Goal: Task Accomplishment & Management: Manage account settings

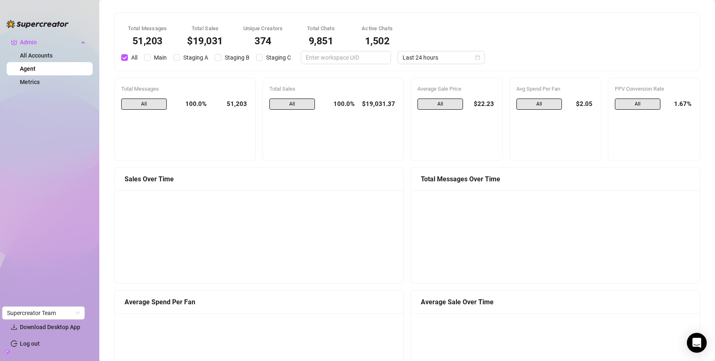
scroll to position [790, 0]
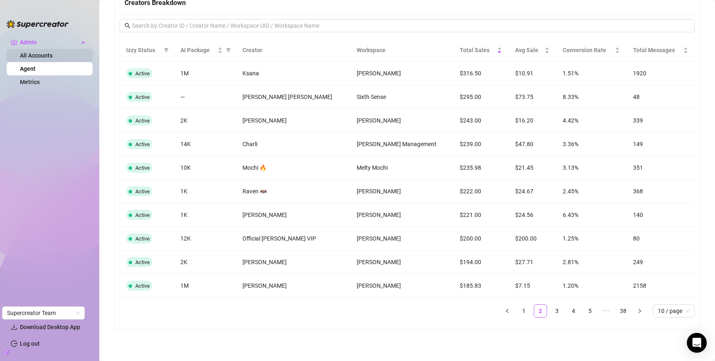
click at [44, 58] on link "All Accounts" at bounding box center [36, 55] width 33 height 7
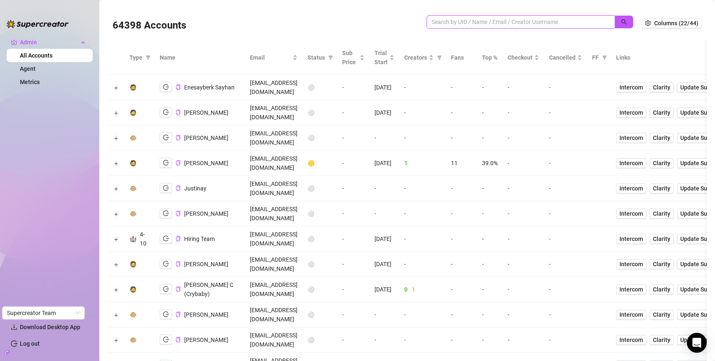
click at [477, 23] on input "search" at bounding box center [517, 21] width 172 height 9
type input "grey"
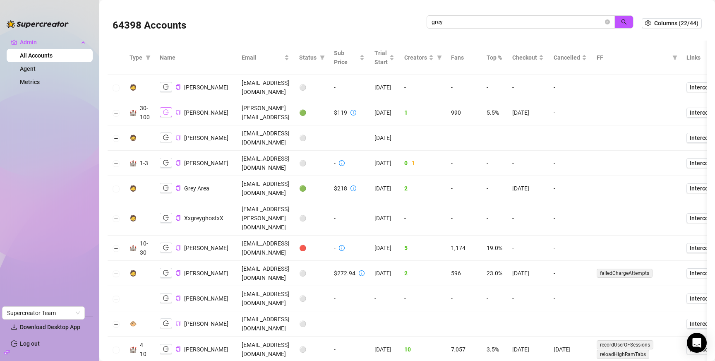
click at [170, 107] on button "button" at bounding box center [166, 112] width 12 height 10
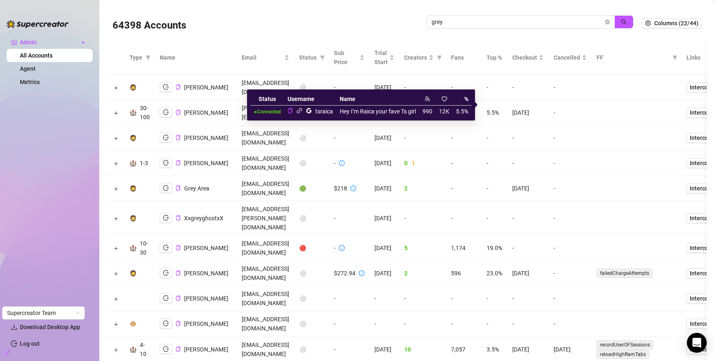
click at [299, 111] on icon "link" at bounding box center [299, 111] width 6 height 6
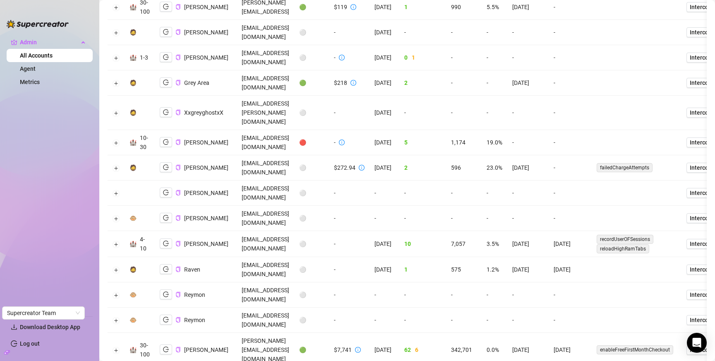
scroll to position [115, 0]
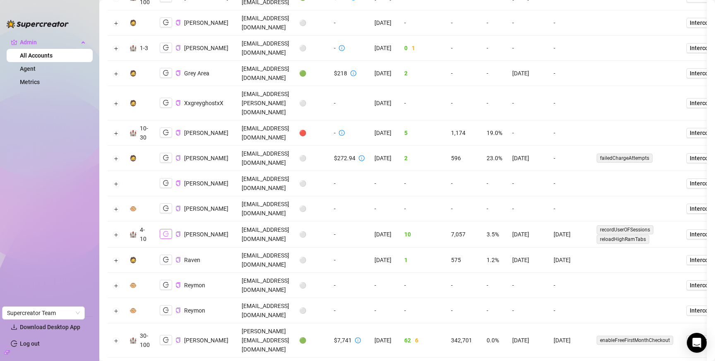
click at [163, 229] on button "button" at bounding box center [166, 234] width 12 height 10
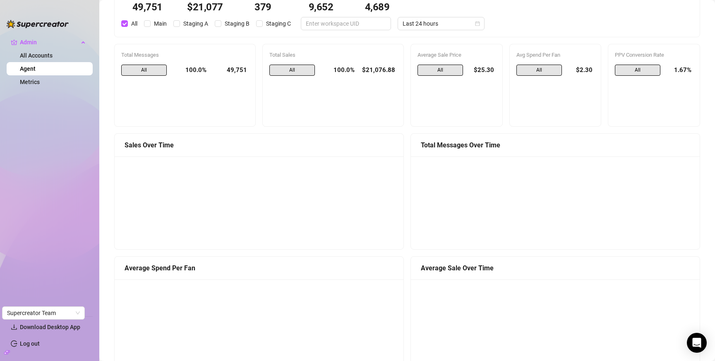
scroll to position [34, 0]
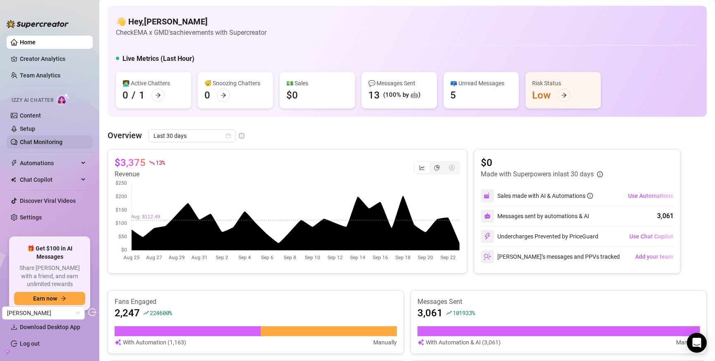
click at [49, 140] on link "Chat Monitoring" at bounding box center [41, 142] width 43 height 7
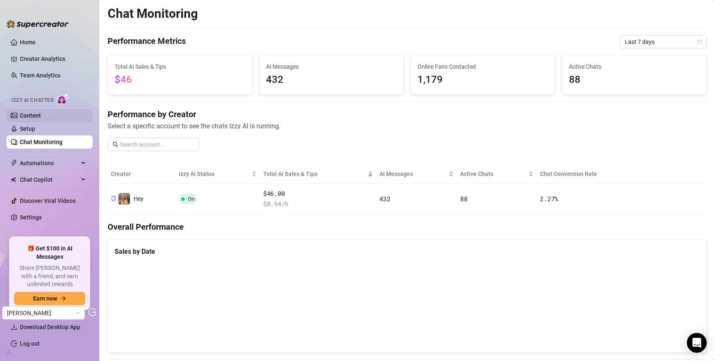
click at [41, 115] on link "Content" at bounding box center [30, 115] width 21 height 7
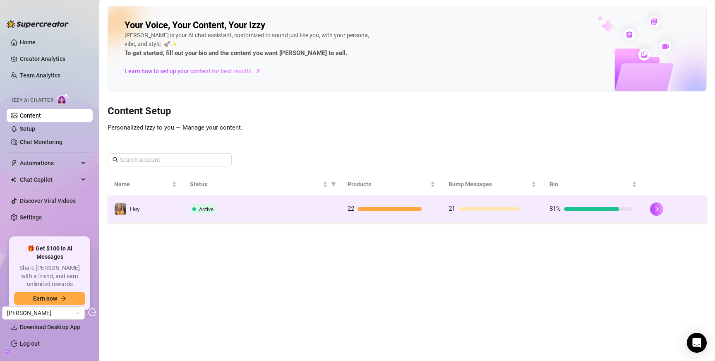
click at [318, 214] on td "Active" at bounding box center [262, 209] width 158 height 27
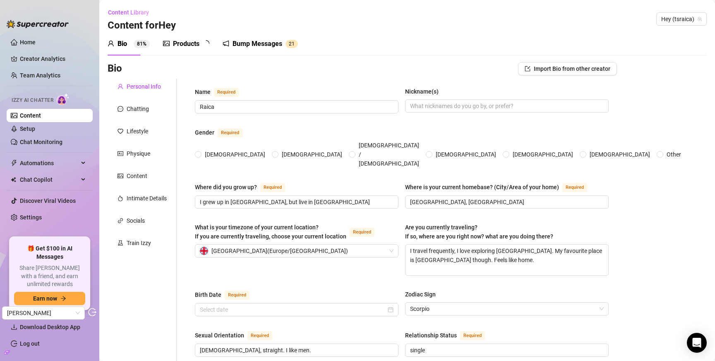
radio input "true"
type input "November 15th, 1999"
click at [184, 39] on div "Products" at bounding box center [186, 44] width 26 height 10
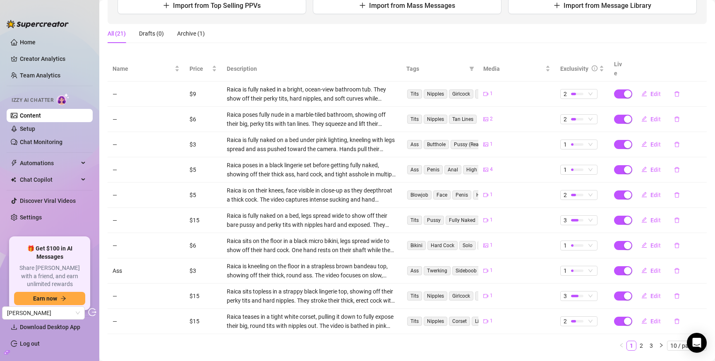
scroll to position [126, 0]
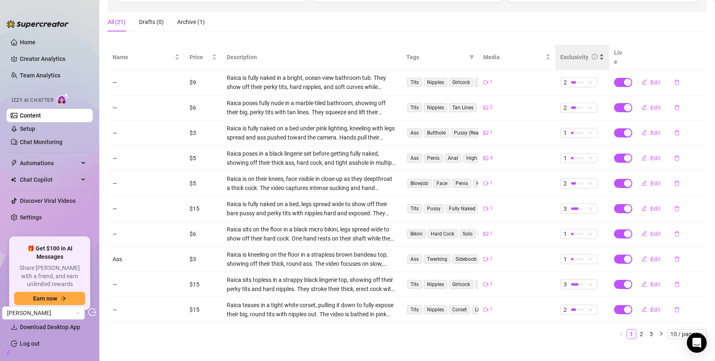
click at [571, 53] on div "Exclusivity" at bounding box center [574, 57] width 28 height 9
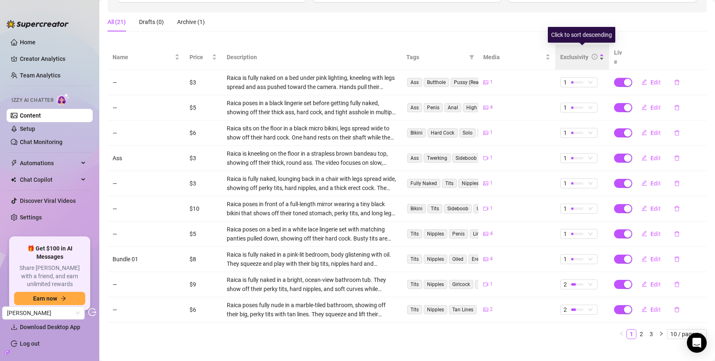
click at [576, 56] on div "Exclusivity" at bounding box center [574, 57] width 28 height 9
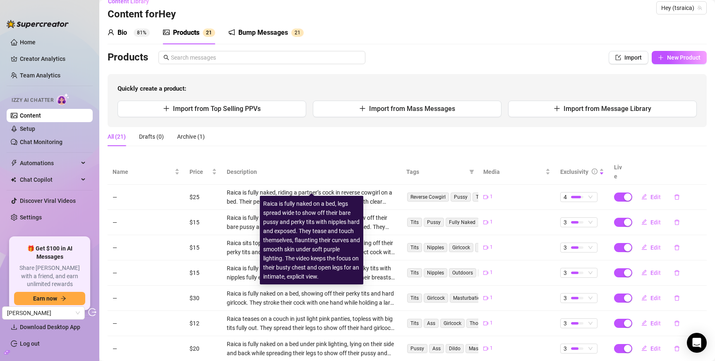
scroll to position [0, 0]
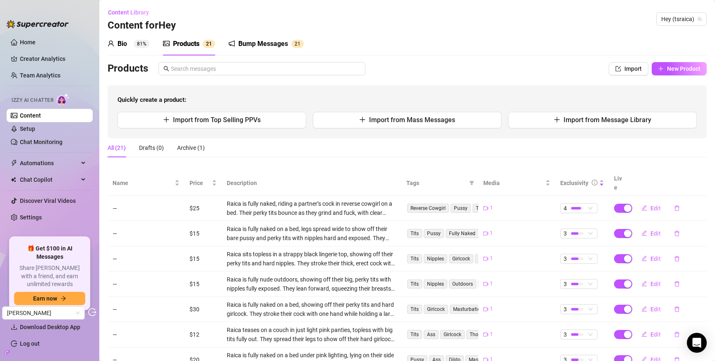
click at [249, 41] on div "Bump Messages" at bounding box center [263, 44] width 50 height 10
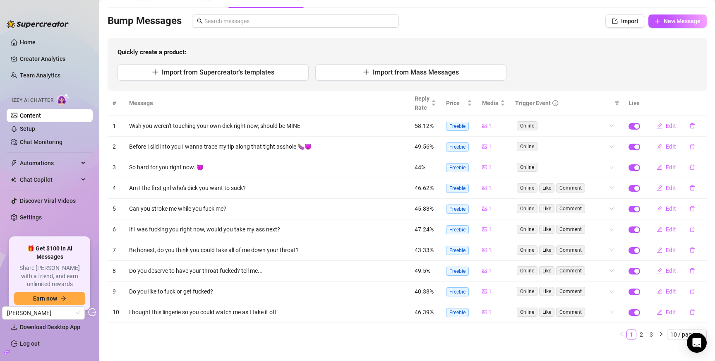
scroll to position [57, 0]
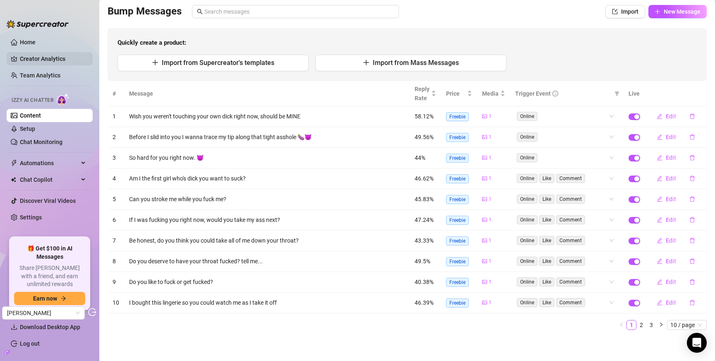
click at [29, 57] on link "Creator Analytics" at bounding box center [53, 58] width 66 height 13
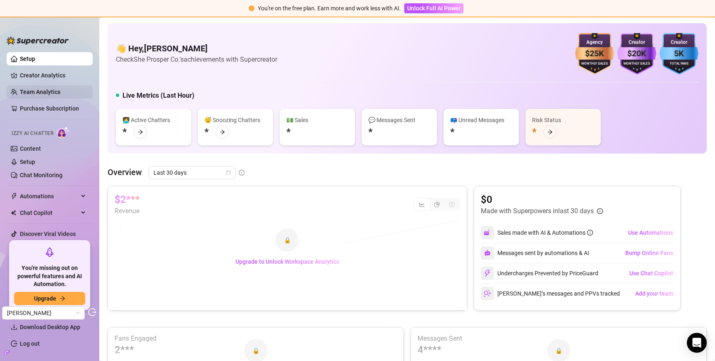
click at [34, 95] on link "Team Analytics" at bounding box center [40, 92] width 41 height 7
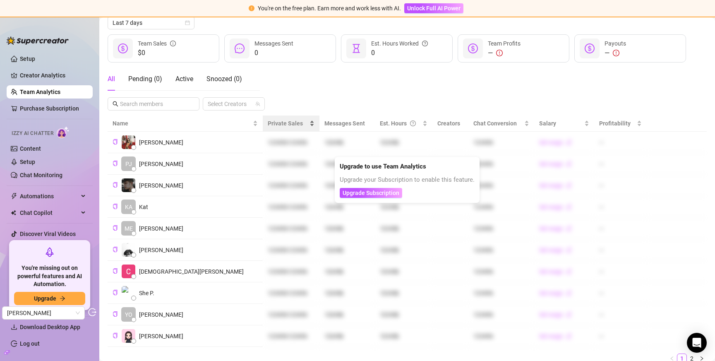
scroll to position [132, 0]
